Goal: Communication & Community: Share content

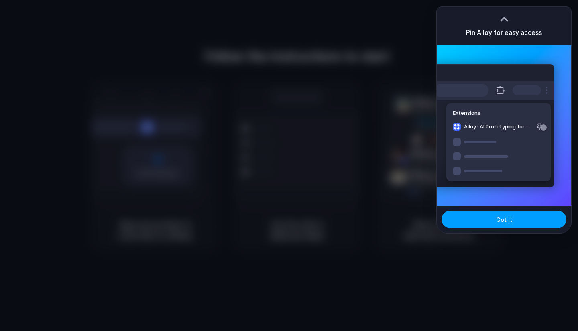
click at [508, 214] on button "Got it" at bounding box center [504, 220] width 125 height 18
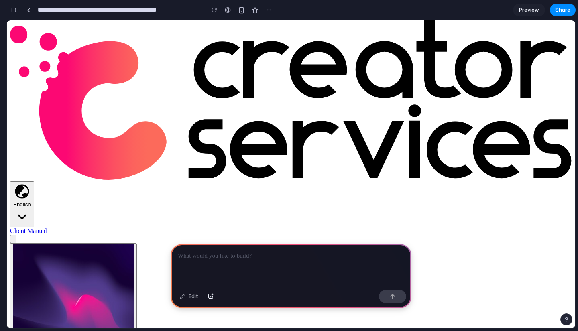
scroll to position [6, 0]
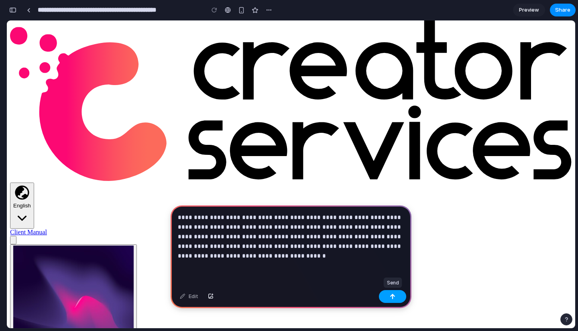
click at [396, 295] on button "button" at bounding box center [392, 296] width 27 height 13
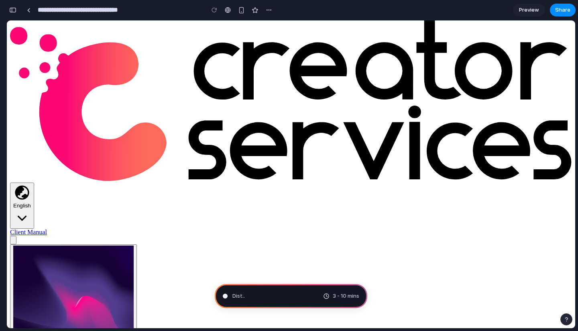
type input "**********"
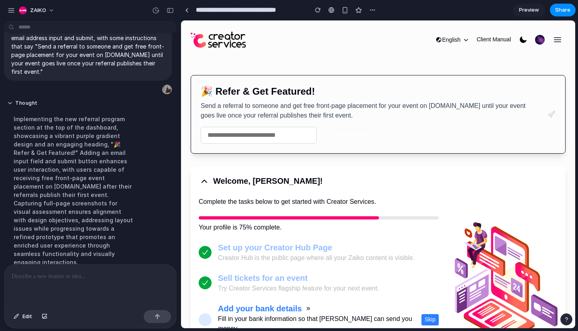
scroll to position [0, 0]
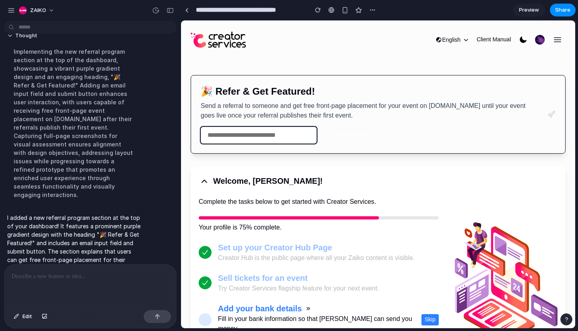
click at [280, 135] on input "email" at bounding box center [259, 135] width 116 height 17
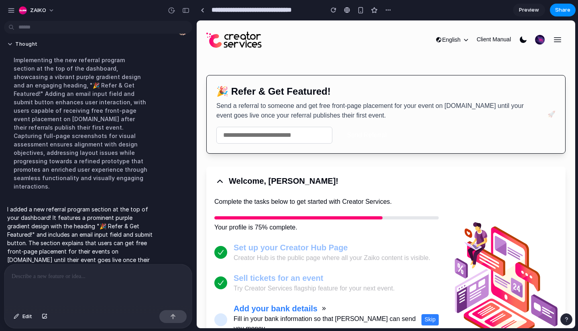
scroll to position [78, 0]
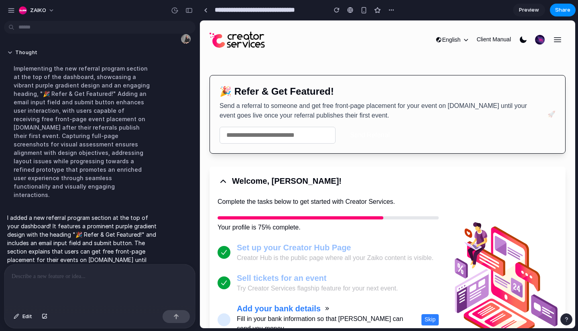
drag, startPoint x: 180, startPoint y: 147, endPoint x: 200, endPoint y: 169, distance: 29.8
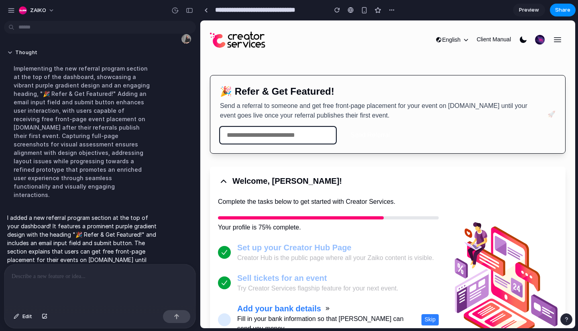
click at [265, 132] on input "email" at bounding box center [278, 135] width 116 height 17
type input "**********"
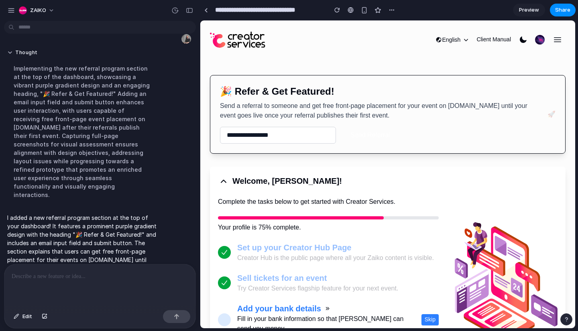
click at [550, 113] on div "🚀" at bounding box center [552, 115] width 8 height 10
click at [451, 135] on div "**********" at bounding box center [379, 114] width 318 height 59
click at [342, 129] on button "Send Referral" at bounding box center [370, 135] width 59 height 17
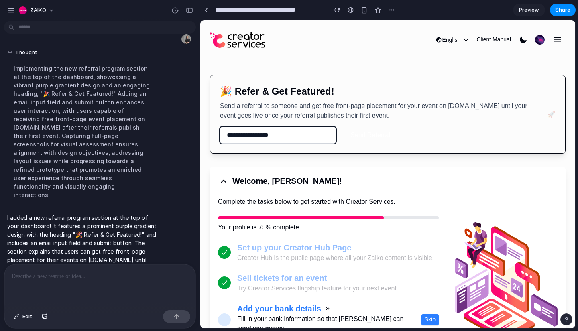
click at [305, 137] on input "**********" at bounding box center [278, 135] width 116 height 17
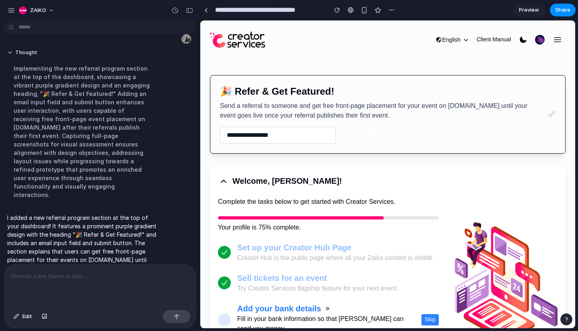
click at [98, 278] on p at bounding box center [100, 277] width 177 height 10
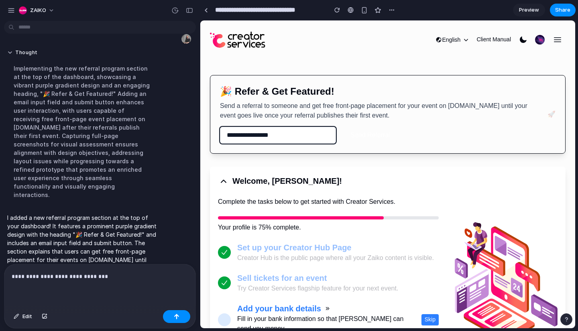
click at [309, 141] on input "**********" at bounding box center [278, 135] width 116 height 17
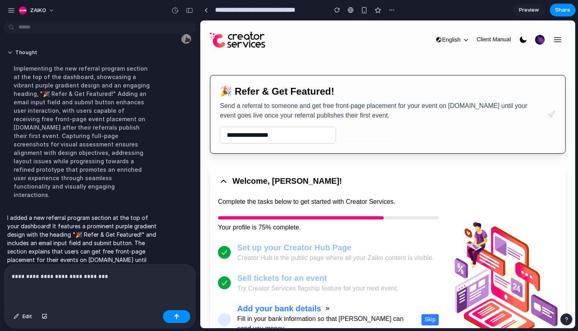
click at [350, 135] on button "Send Referral" at bounding box center [370, 135] width 59 height 17
click at [361, 134] on button "Send Referral" at bounding box center [370, 135] width 59 height 17
click at [364, 135] on button "Send Referral" at bounding box center [370, 135] width 59 height 17
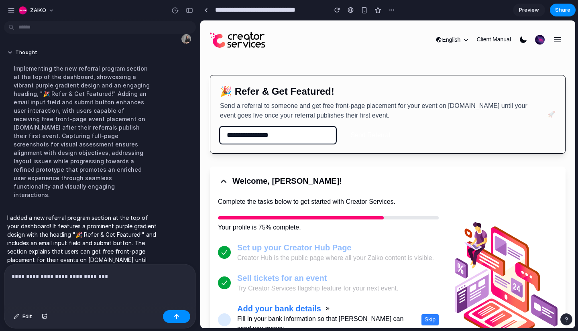
click at [291, 134] on input "**********" at bounding box center [278, 135] width 116 height 17
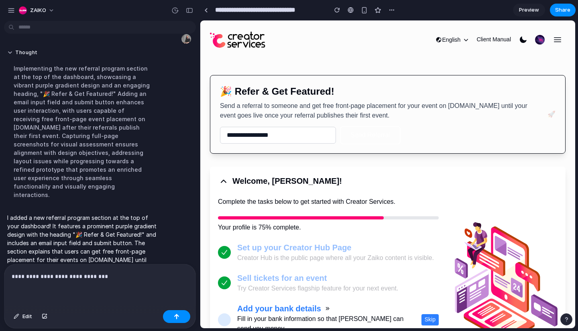
click at [374, 143] on button "Send Referral" at bounding box center [370, 135] width 59 height 17
click at [374, 137] on button "Send Referral" at bounding box center [370, 135] width 59 height 17
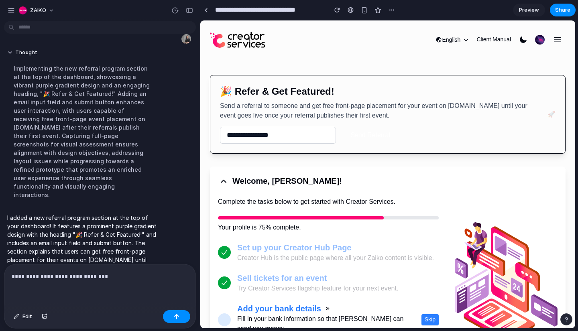
click at [364, 170] on div "Welcome, [PERSON_NAME]! Complete the tasks below to get started with Creator Se…" at bounding box center [388, 271] width 356 height 209
click at [375, 135] on button "Send Referral" at bounding box center [370, 135] width 59 height 17
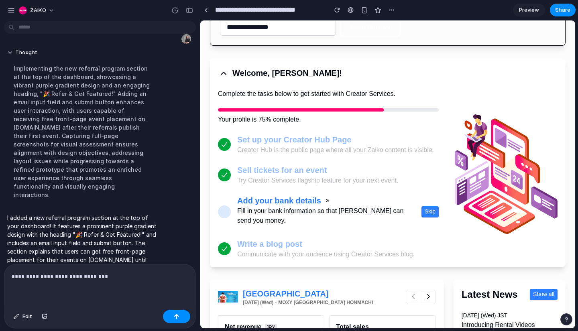
scroll to position [108, 0]
click at [125, 287] on div "**********" at bounding box center [99, 286] width 191 height 43
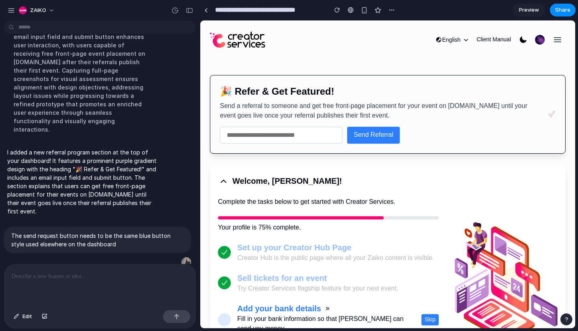
scroll to position [193, 0]
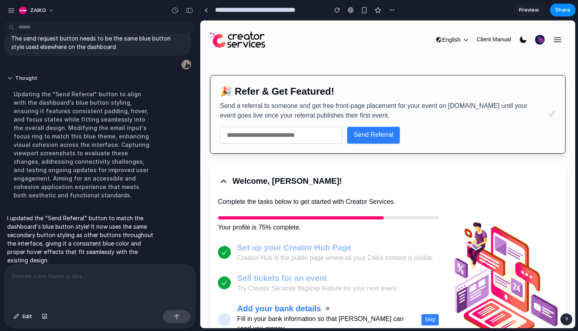
click at [366, 134] on span "Send Referral" at bounding box center [374, 135] width 40 height 10
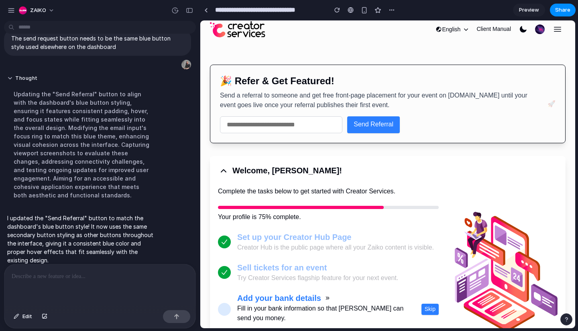
scroll to position [0, 0]
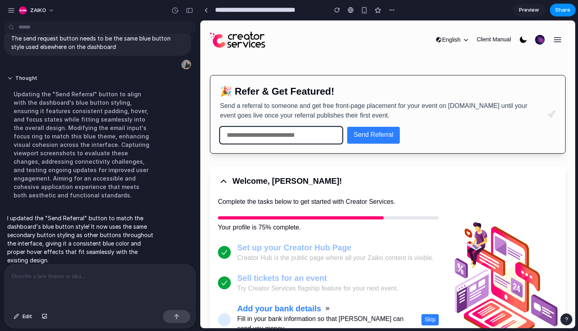
click at [304, 139] on input "email" at bounding box center [281, 135] width 122 height 17
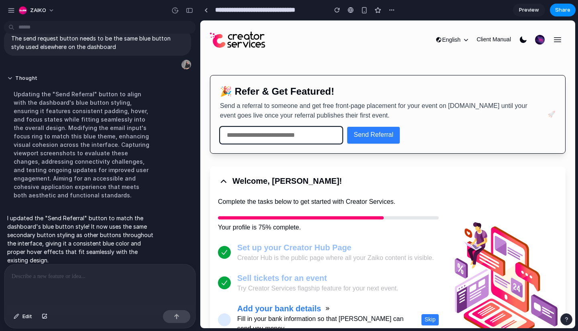
click at [309, 135] on input "email" at bounding box center [281, 135] width 122 height 17
type input "**********"
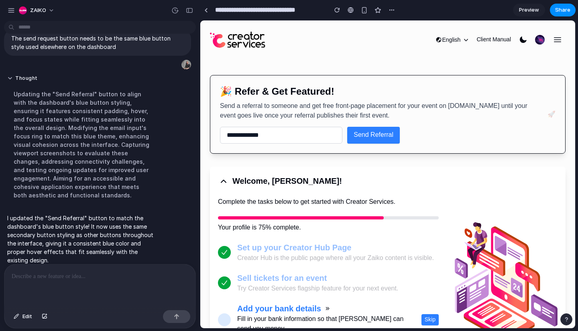
click at [380, 138] on span "Send Referral" at bounding box center [374, 135] width 40 height 10
click at [80, 272] on p at bounding box center [100, 277] width 177 height 10
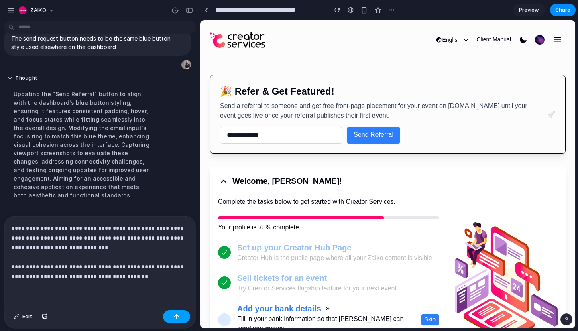
click at [180, 317] on button "button" at bounding box center [176, 316] width 27 height 13
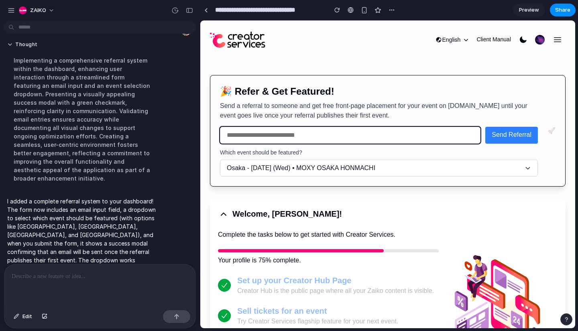
click at [323, 138] on input "email" at bounding box center [350, 135] width 261 height 17
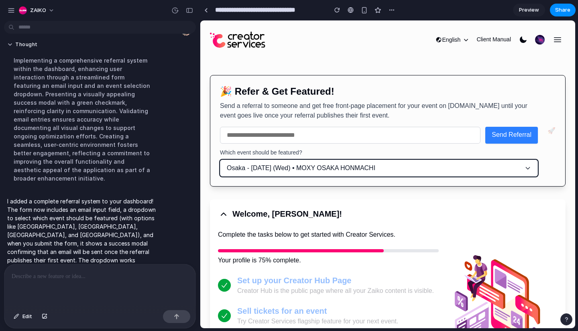
click at [320, 163] on button "Osaka - [DATE] (Wed) • MOXY OSAKA HONMACHI" at bounding box center [379, 168] width 318 height 17
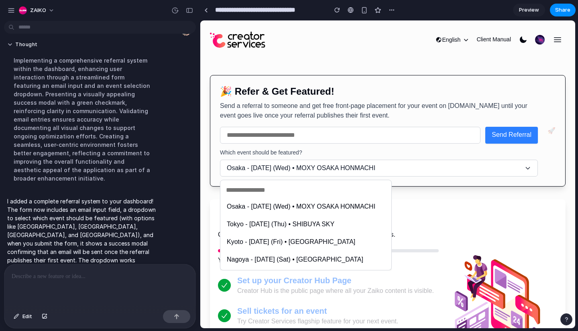
click at [316, 244] on span "Kyoto - [DATE] (Fri) • [GEOGRAPHIC_DATA]" at bounding box center [291, 242] width 128 height 10
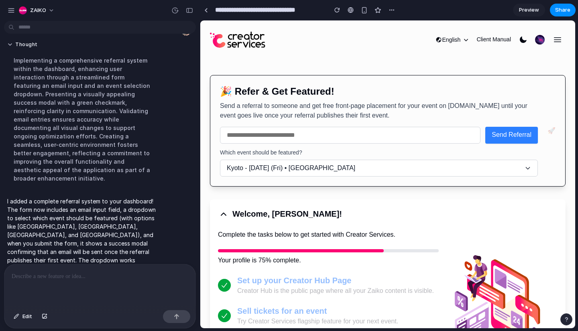
click at [493, 136] on span "Send Referral" at bounding box center [512, 135] width 40 height 10
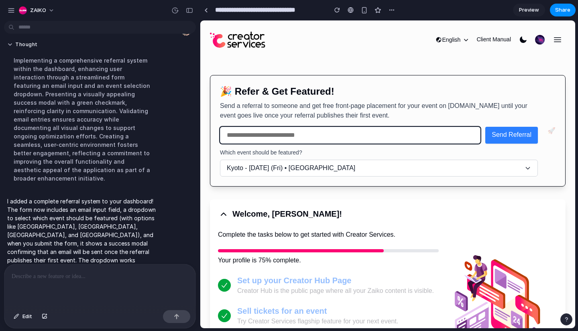
click at [388, 131] on input "email" at bounding box center [350, 135] width 261 height 17
type input "**********"
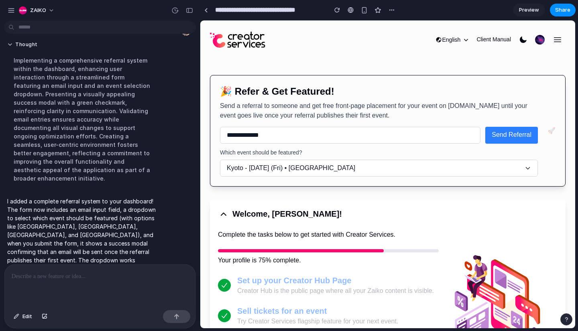
click at [527, 142] on button "Send Referral" at bounding box center [511, 135] width 53 height 17
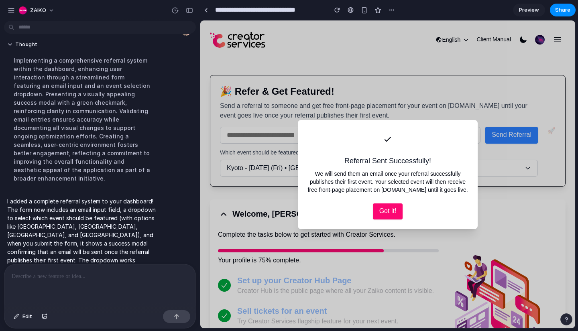
click at [396, 216] on span "Got it!" at bounding box center [387, 211] width 17 height 10
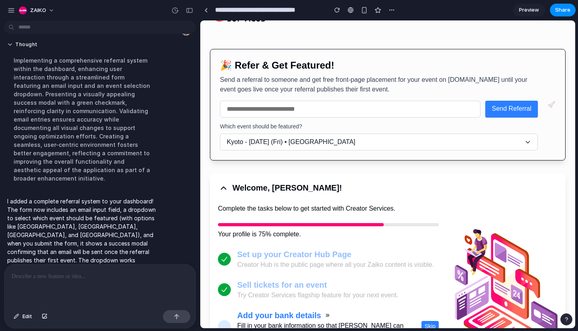
scroll to position [26, 0]
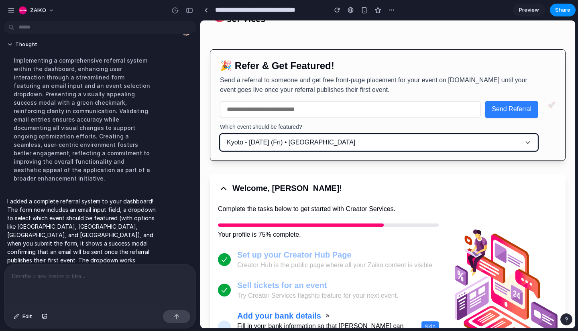
click at [401, 141] on button "Kyoto - [DATE] (Fri) • [GEOGRAPHIC_DATA]" at bounding box center [379, 142] width 318 height 17
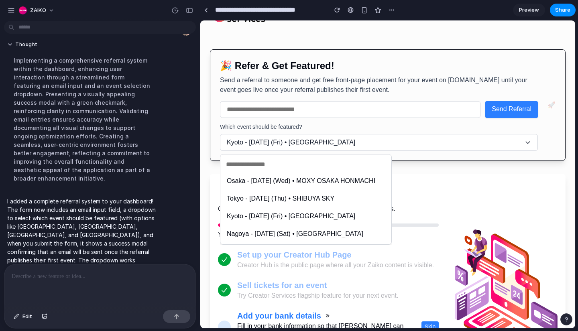
click at [342, 200] on li "Tokyo - [DATE] (Thu) • SHIBUYA SKY" at bounding box center [306, 199] width 165 height 14
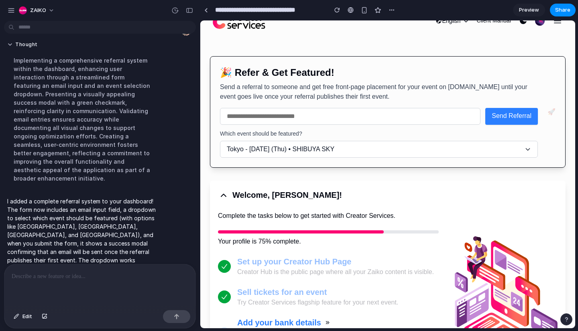
scroll to position [0, 0]
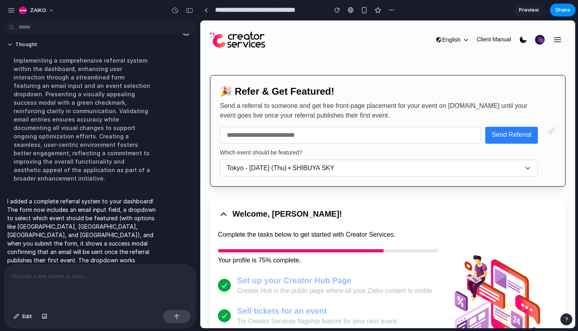
click at [446, 40] on button "English" at bounding box center [451, 39] width 39 height 11
click at [462, 48] on div "English Client Manual" at bounding box center [388, 39] width 356 height 19
click at [465, 39] on icon "button" at bounding box center [466, 40] width 8 height 8
click at [525, 39] on icon "button" at bounding box center [523, 40] width 8 height 8
click at [554, 39] on icon "button" at bounding box center [558, 40] width 10 height 10
